Goal: Navigation & Orientation: Understand site structure

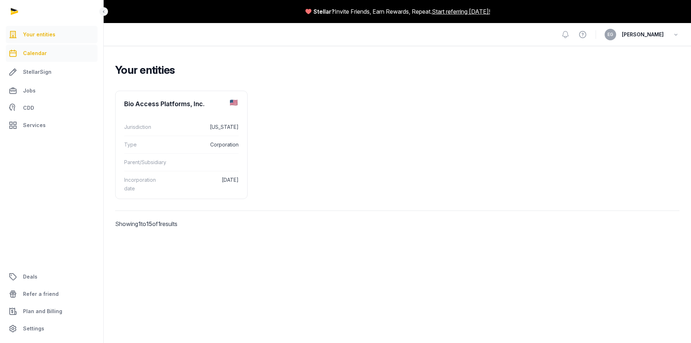
click at [40, 59] on link "Calendar" at bounding box center [52, 53] width 92 height 17
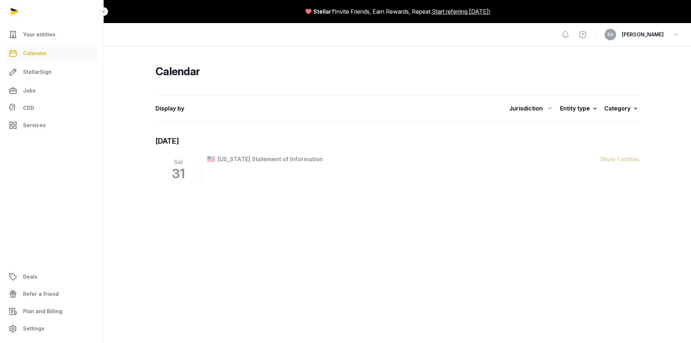
click at [530, 110] on div "Jurisdiction" at bounding box center [531, 109] width 45 height 12
click at [575, 113] on div "Jurisdiction All jurisdiction [GEOGRAPHIC_DATA] [GEOGRAPHIC_DATA] [GEOGRAPHIC_D…" at bounding box center [458, 109] width 363 height 12
click at [622, 112] on div "Category" at bounding box center [622, 108] width 35 height 10
click at [51, 75] on link "StellarSign" at bounding box center [52, 71] width 92 height 17
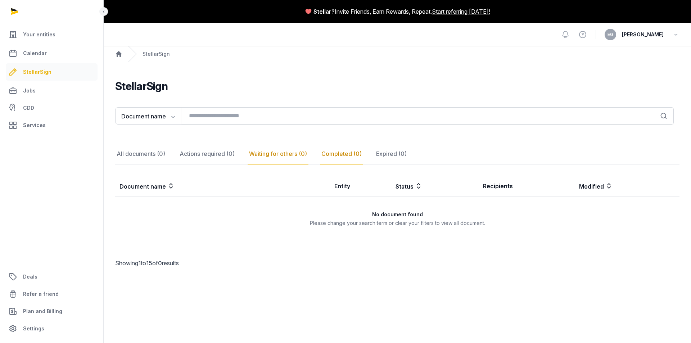
click at [293, 162] on div "Waiting for others (0)" at bounding box center [278, 154] width 61 height 21
click at [225, 157] on div "Actions required (0)" at bounding box center [207, 154] width 58 height 21
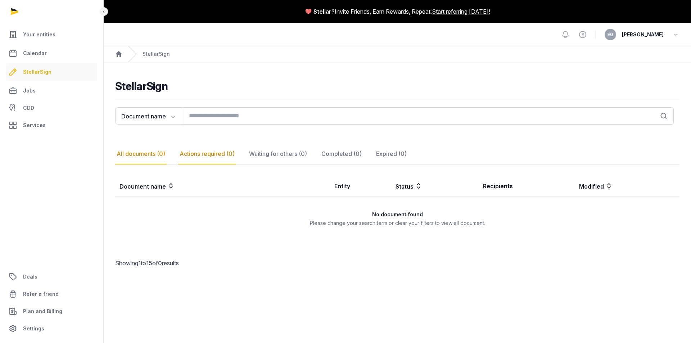
drag, startPoint x: 176, startPoint y: 152, endPoint x: 158, endPoint y: 151, distance: 17.7
click at [174, 151] on nav "All documents (0) Actions required (0) Waiting for others (0) Completed (0) Exp…" at bounding box center [397, 154] width 565 height 21
click at [339, 149] on div "Completed (0)" at bounding box center [341, 154] width 43 height 21
click at [23, 91] on span "Jobs" at bounding box center [29, 90] width 13 height 9
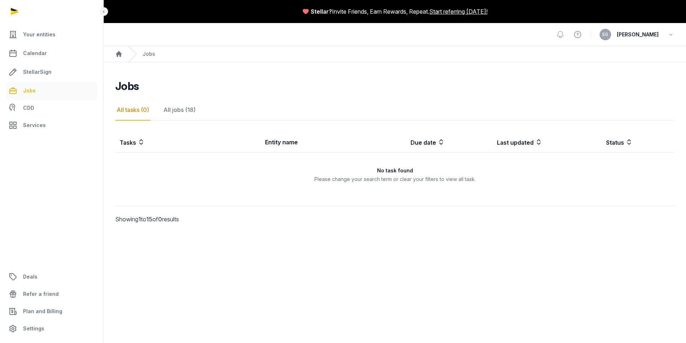
click at [280, 143] on th "Entity name" at bounding box center [333, 142] width 145 height 21
click at [418, 147] on th "Due date" at bounding box center [449, 142] width 86 height 21
click at [543, 150] on th "Last updated" at bounding box center [547, 142] width 109 height 21
click at [29, 108] on span "CDD" at bounding box center [28, 108] width 11 height 9
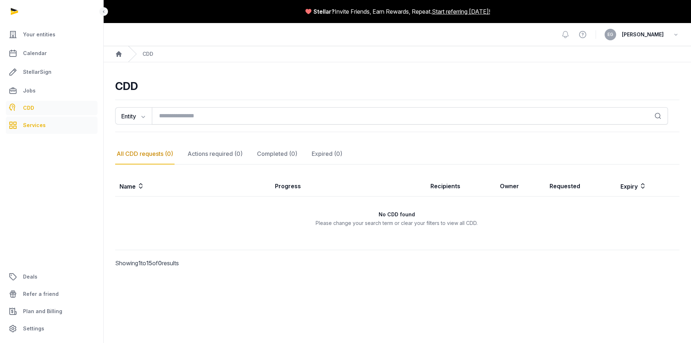
click at [39, 126] on span "Services" at bounding box center [34, 125] width 23 height 9
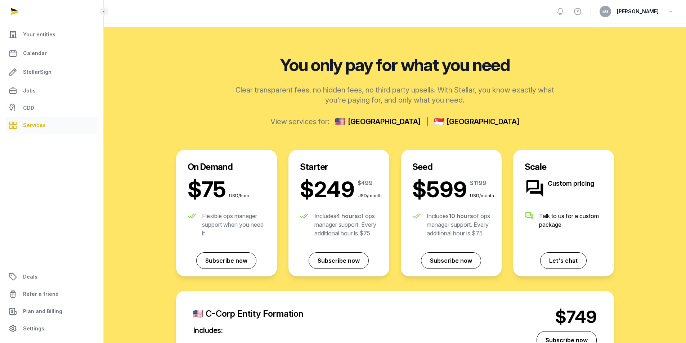
scroll to position [144, 0]
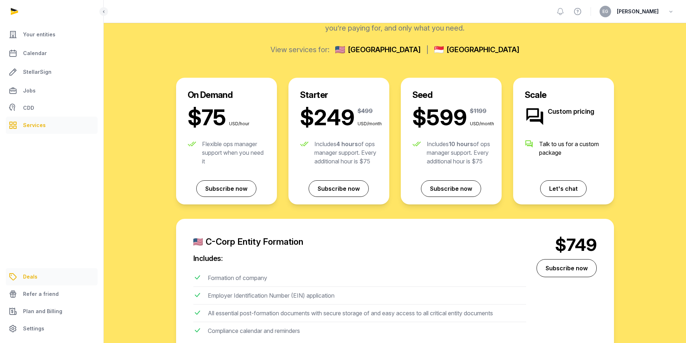
click at [31, 279] on span "Deals" at bounding box center [30, 277] width 14 height 9
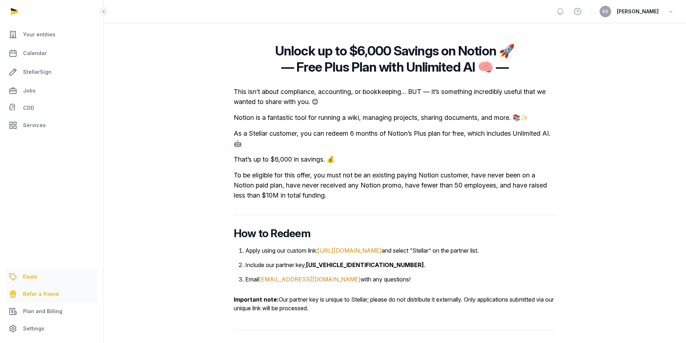
click at [51, 295] on span "Refer a friend" at bounding box center [41, 294] width 36 height 9
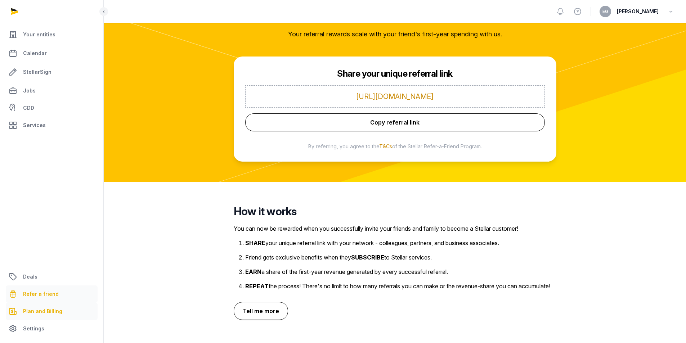
click at [48, 310] on span "Plan and Billing" at bounding box center [42, 311] width 39 height 9
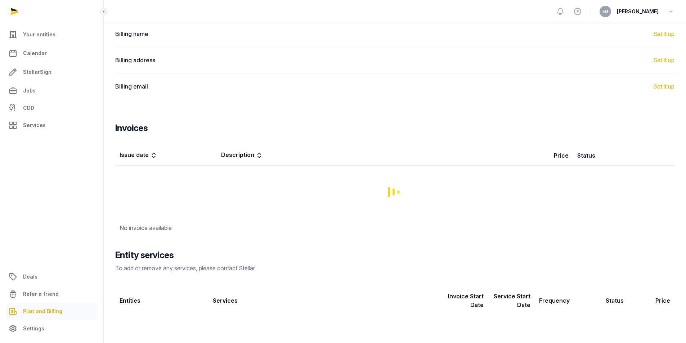
scroll to position [68, 0]
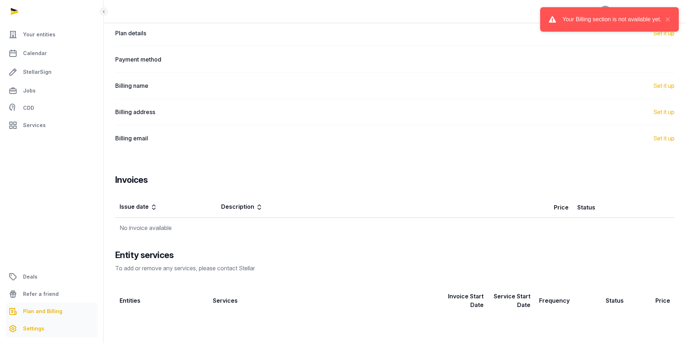
click at [42, 327] on span "Settings" at bounding box center [33, 328] width 21 height 9
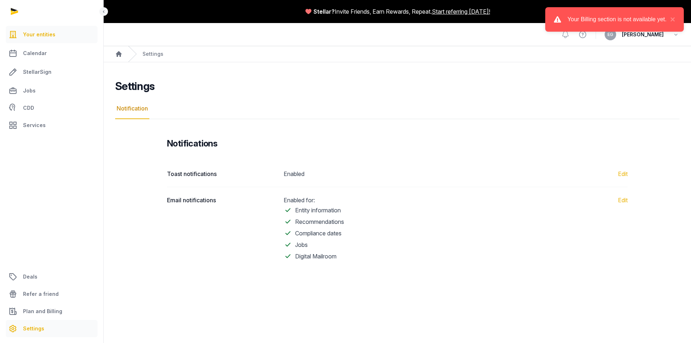
click at [31, 36] on span "Your entities" at bounding box center [39, 34] width 32 height 9
